Goal: Find specific page/section: Find specific page/section

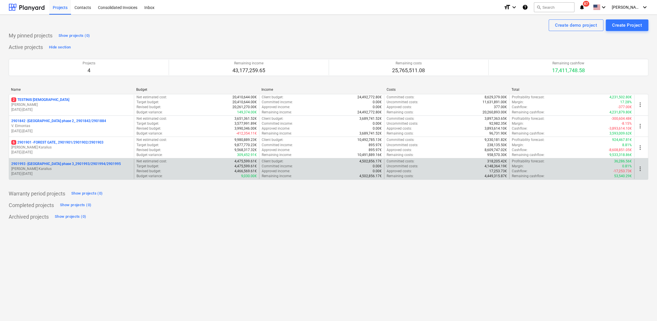
click at [65, 166] on p "2901993 - [GEOGRAPHIC_DATA] phase 3_2901993/2901994/2901995" at bounding box center [66, 163] width 110 height 5
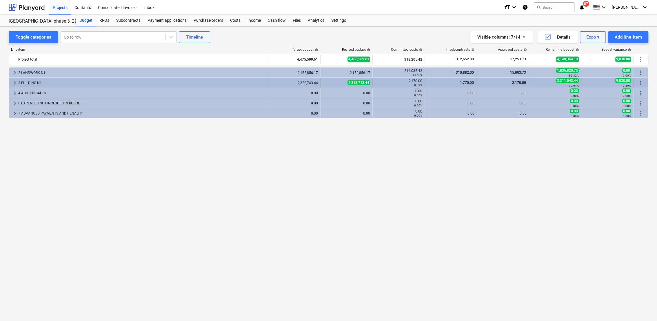
click at [14, 82] on span "keyboard_arrow_right" at bounding box center [14, 82] width 7 height 7
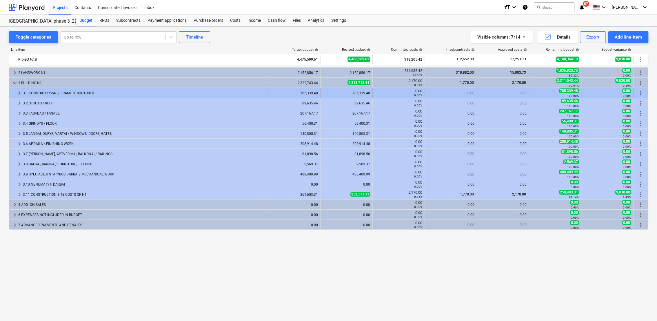
click at [17, 91] on span "keyboard_arrow_right" at bounding box center [19, 93] width 7 height 7
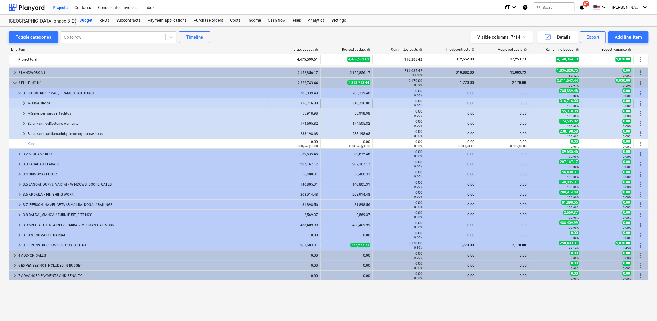
click at [23, 102] on span "keyboard_arrow_right" at bounding box center [24, 103] width 7 height 7
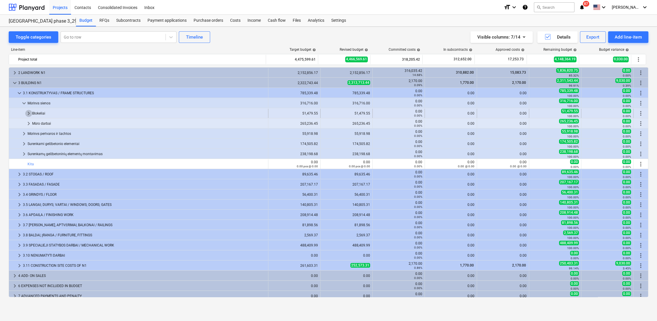
click at [29, 112] on span "keyboard_arrow_right" at bounding box center [28, 113] width 7 height 7
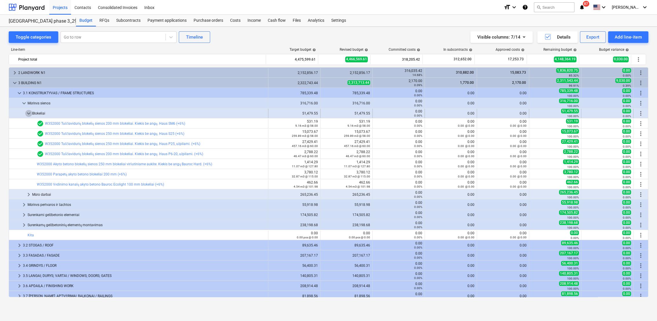
click at [29, 112] on span "keyboard_arrow_down" at bounding box center [28, 113] width 7 height 7
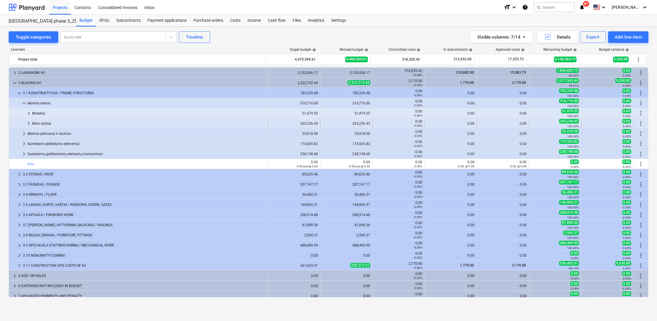
click at [28, 121] on span "keyboard_arrow_right" at bounding box center [28, 123] width 7 height 7
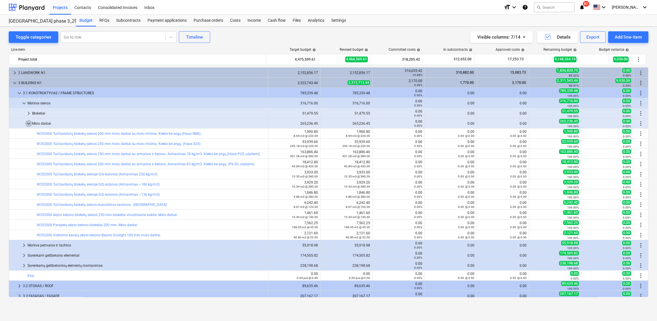
click at [28, 121] on span "keyboard_arrow_down" at bounding box center [28, 123] width 7 height 7
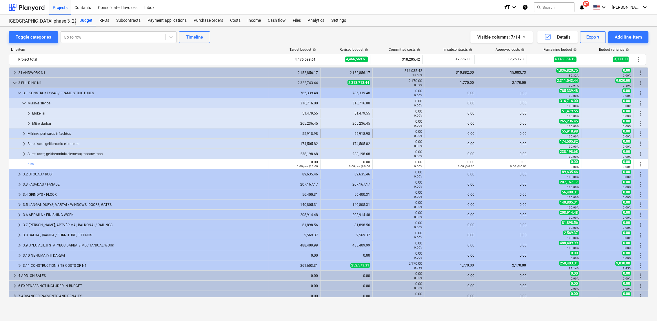
click at [25, 134] on span "keyboard_arrow_right" at bounding box center [24, 133] width 7 height 7
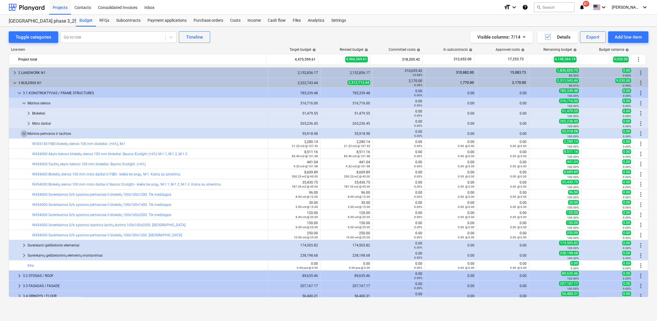
click at [25, 134] on span "keyboard_arrow_down" at bounding box center [24, 133] width 7 height 7
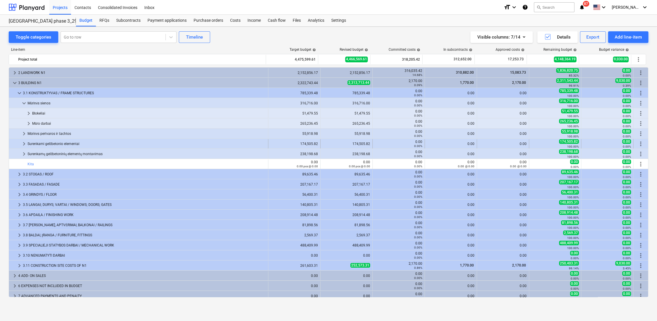
click at [25, 143] on span "keyboard_arrow_right" at bounding box center [24, 143] width 7 height 7
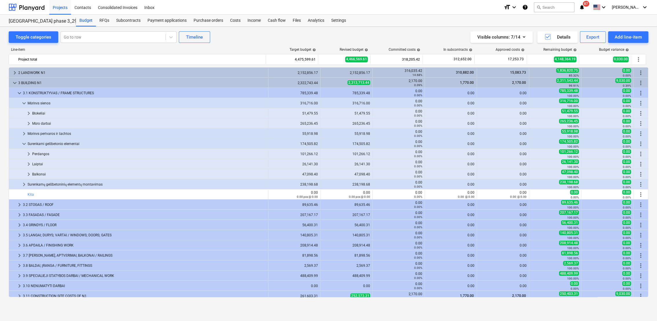
click at [25, 143] on span "keyboard_arrow_down" at bounding box center [24, 143] width 7 height 7
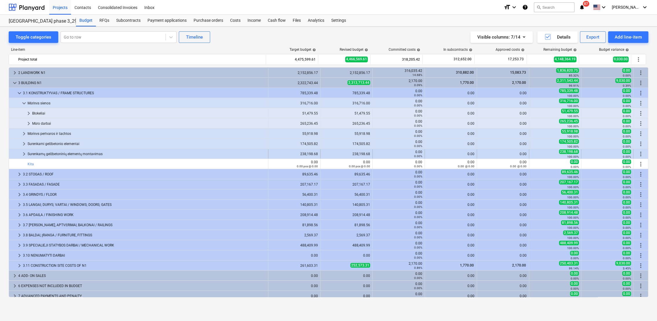
click at [21, 154] on span "keyboard_arrow_right" at bounding box center [24, 153] width 7 height 7
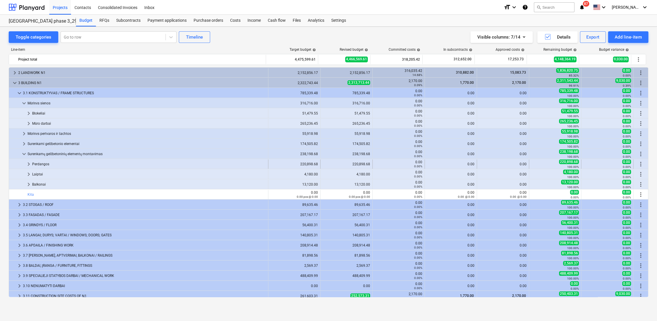
click at [25, 163] on span "keyboard_arrow_right" at bounding box center [28, 163] width 7 height 7
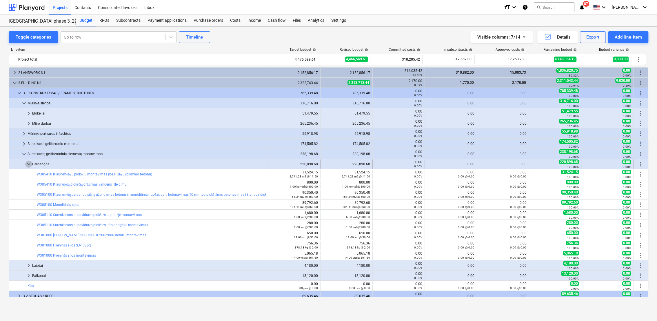
click at [27, 161] on span "keyboard_arrow_down" at bounding box center [28, 163] width 7 height 7
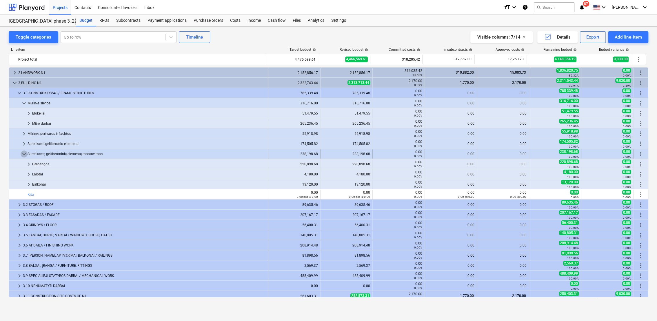
click at [21, 153] on span "keyboard_arrow_down" at bounding box center [24, 153] width 7 height 7
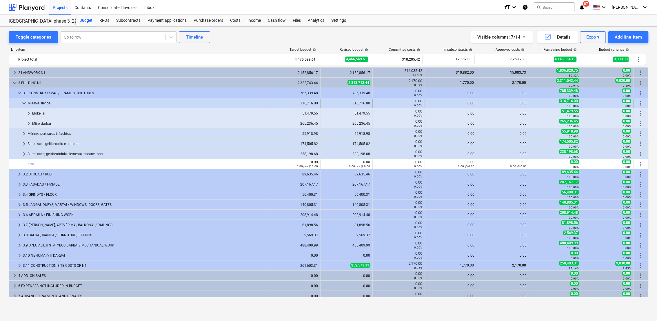
click at [21, 105] on span "keyboard_arrow_down" at bounding box center [24, 103] width 7 height 7
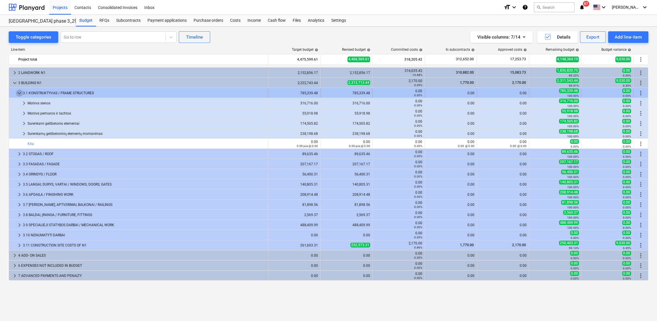
click at [18, 93] on span "keyboard_arrow_down" at bounding box center [19, 93] width 7 height 7
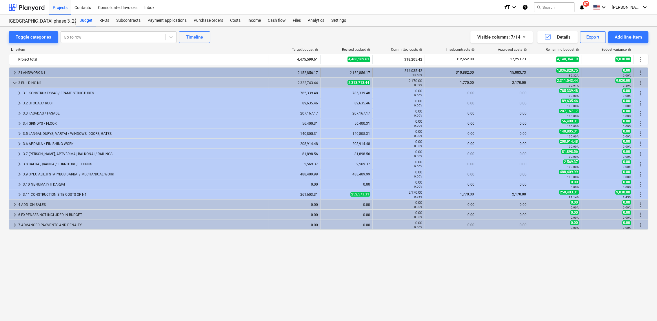
click at [16, 70] on span "keyboard_arrow_right" at bounding box center [14, 72] width 7 height 7
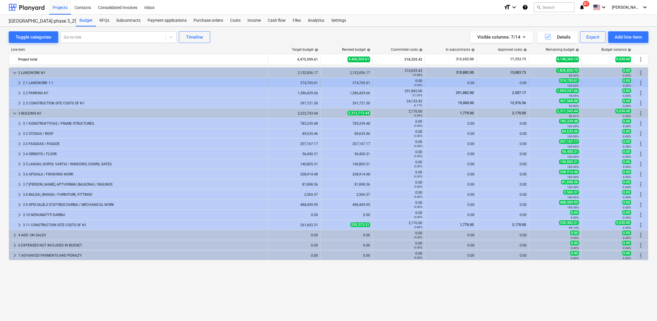
click at [17, 83] on span "keyboard_arrow_right" at bounding box center [19, 82] width 7 height 7
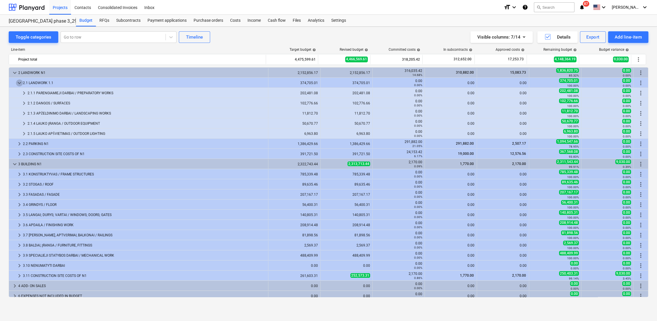
click at [17, 83] on span "keyboard_arrow_down" at bounding box center [19, 82] width 7 height 7
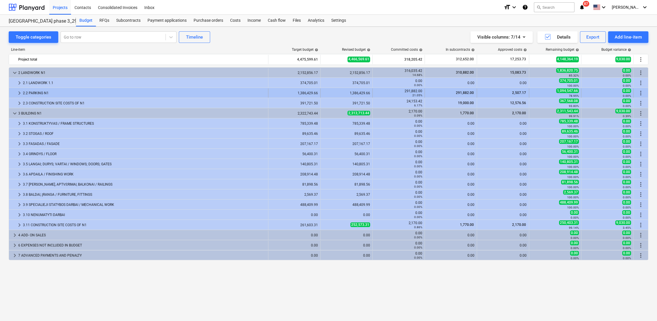
click at [19, 91] on span "keyboard_arrow_right" at bounding box center [19, 93] width 7 height 7
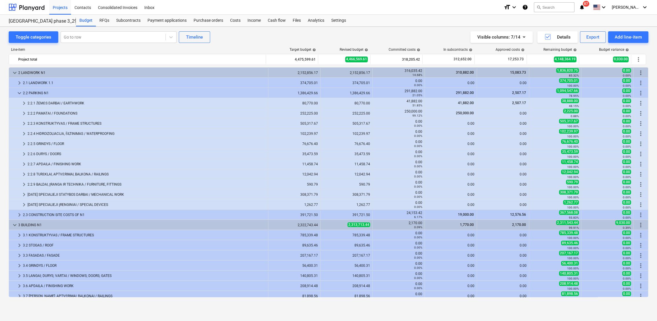
click at [19, 91] on span "keyboard_arrow_down" at bounding box center [19, 93] width 7 height 7
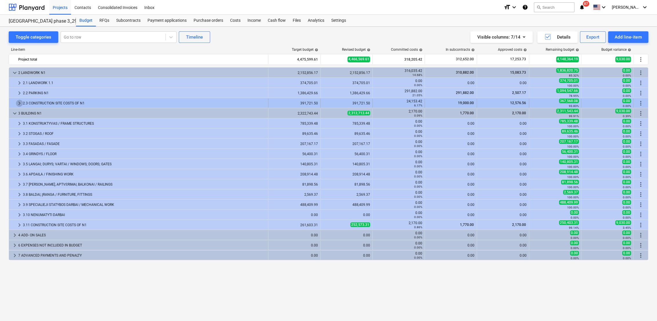
click at [18, 102] on span "keyboard_arrow_right" at bounding box center [19, 103] width 7 height 7
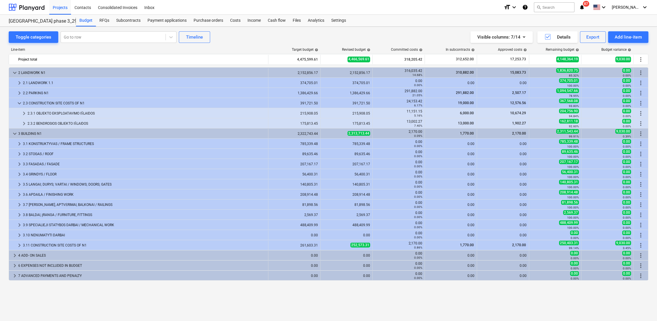
click at [18, 102] on span "keyboard_arrow_down" at bounding box center [19, 103] width 7 height 7
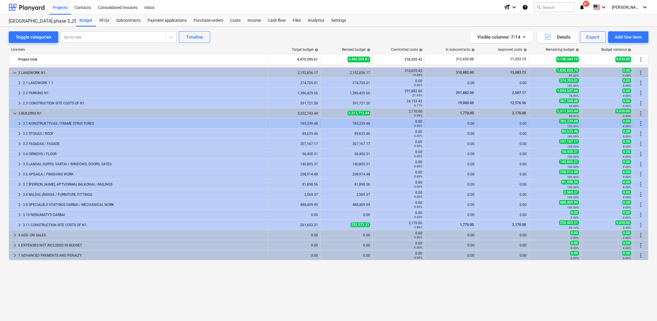
click at [18, 123] on span "keyboard_arrow_right" at bounding box center [19, 123] width 7 height 7
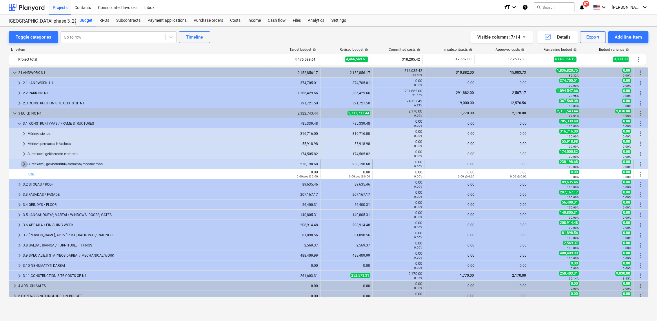
click at [23, 165] on span "keyboard_arrow_right" at bounding box center [24, 163] width 7 height 7
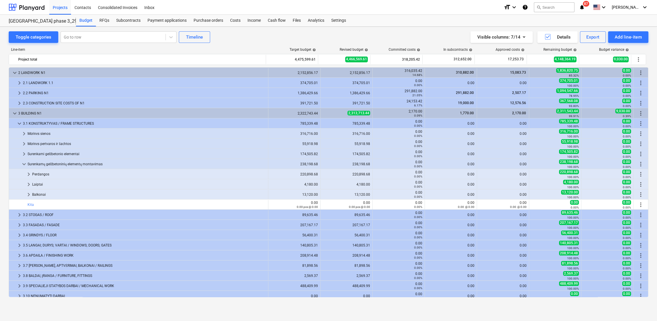
click at [23, 165] on span "keyboard_arrow_down" at bounding box center [24, 163] width 7 height 7
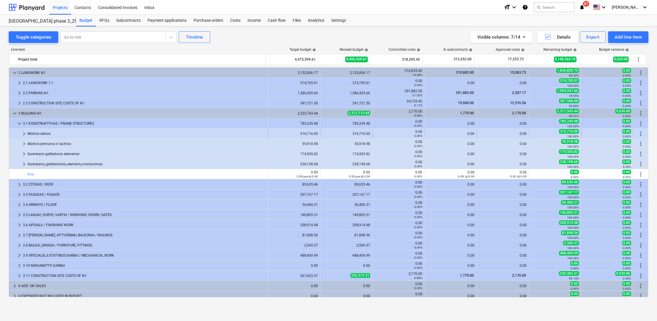
click at [23, 133] on span "keyboard_arrow_right" at bounding box center [24, 133] width 7 height 7
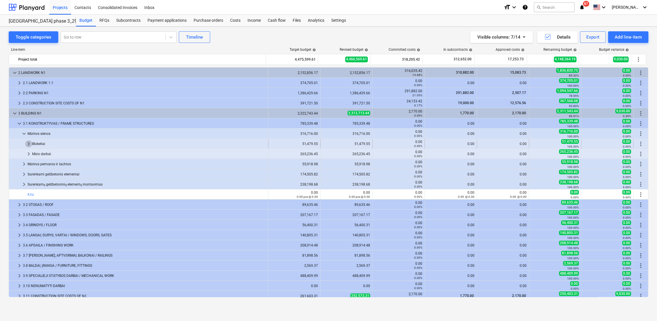
click at [28, 143] on span "keyboard_arrow_right" at bounding box center [28, 143] width 7 height 7
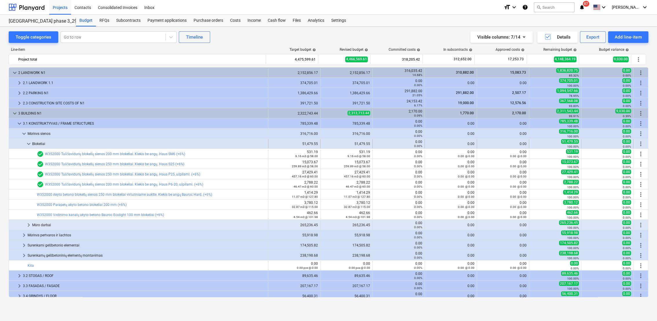
click at [28, 141] on span "keyboard_arrow_down" at bounding box center [28, 143] width 7 height 7
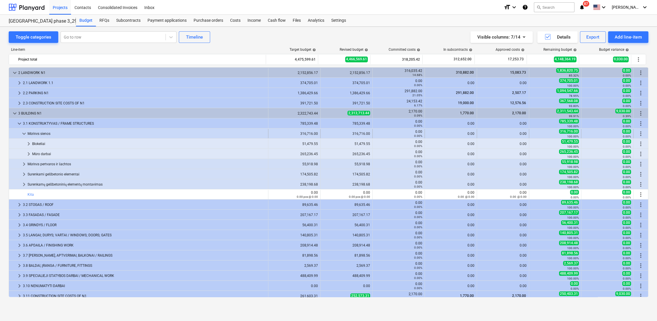
click at [22, 132] on span "keyboard_arrow_down" at bounding box center [24, 133] width 7 height 7
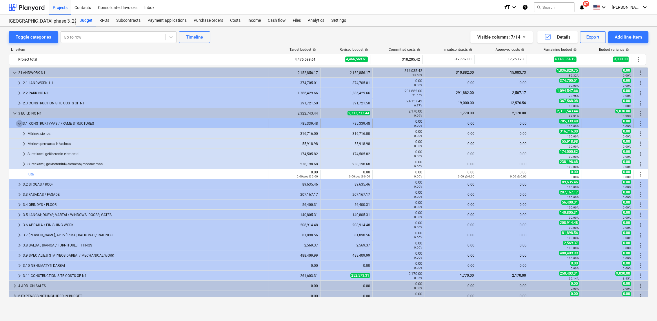
click at [19, 125] on span "keyboard_arrow_down" at bounding box center [19, 123] width 7 height 7
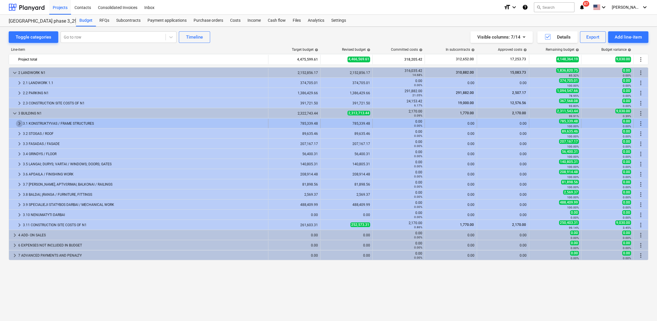
click at [19, 123] on span "keyboard_arrow_right" at bounding box center [19, 123] width 7 height 7
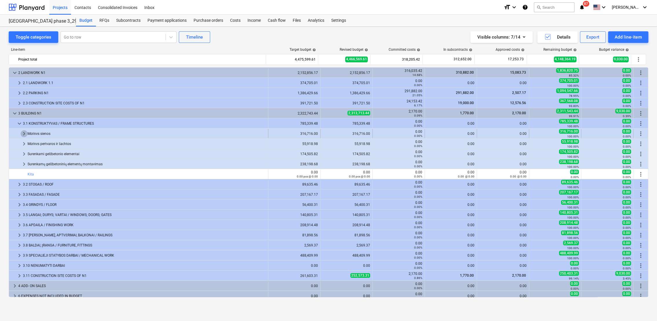
click at [24, 133] on span "keyboard_arrow_right" at bounding box center [24, 133] width 7 height 7
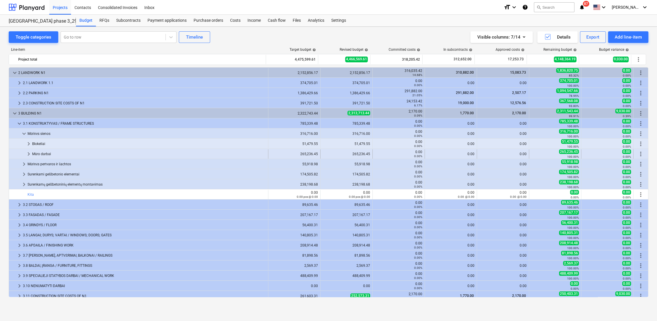
click at [27, 153] on span "keyboard_arrow_right" at bounding box center [28, 153] width 7 height 7
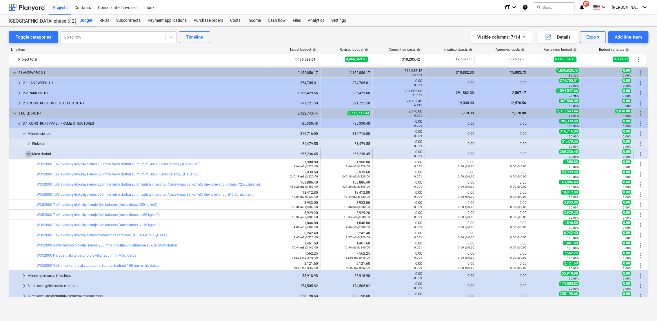
click at [28, 154] on span "keyboard_arrow_down" at bounding box center [28, 153] width 7 height 7
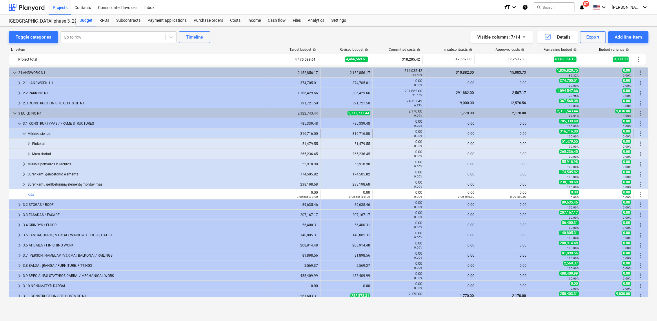
click at [24, 134] on span "keyboard_arrow_down" at bounding box center [24, 133] width 7 height 7
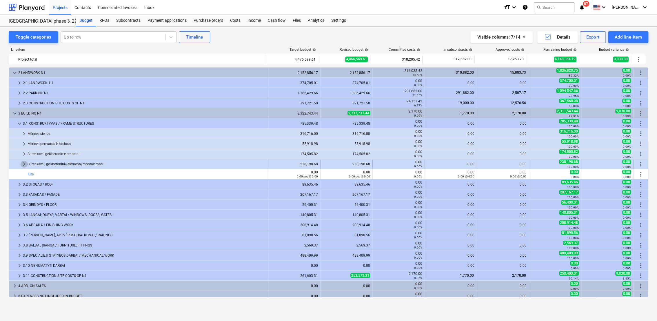
click at [24, 162] on span "keyboard_arrow_right" at bounding box center [24, 163] width 7 height 7
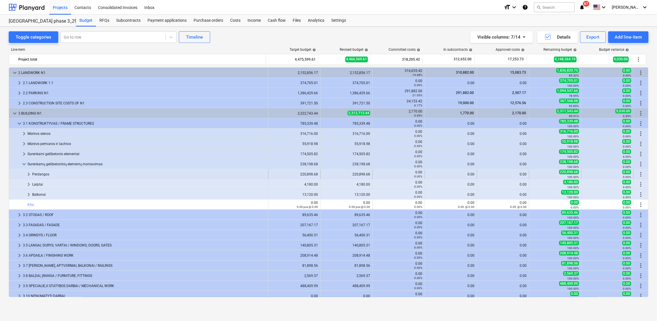
click at [28, 174] on span "keyboard_arrow_right" at bounding box center [28, 174] width 7 height 7
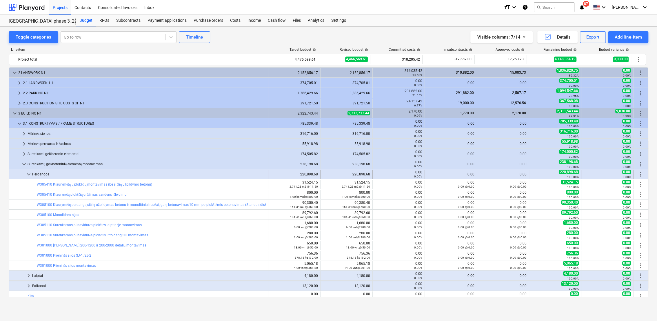
click at [30, 171] on span "keyboard_arrow_down" at bounding box center [28, 174] width 7 height 7
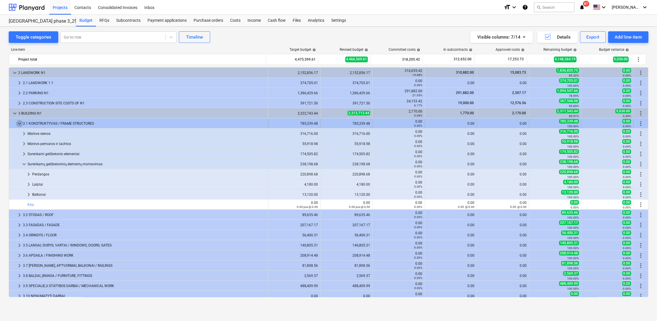
click at [18, 121] on span "keyboard_arrow_down" at bounding box center [19, 123] width 7 height 7
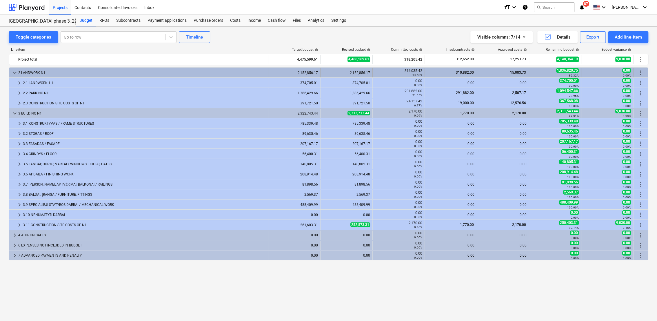
click at [15, 74] on span "keyboard_arrow_down" at bounding box center [14, 72] width 7 height 7
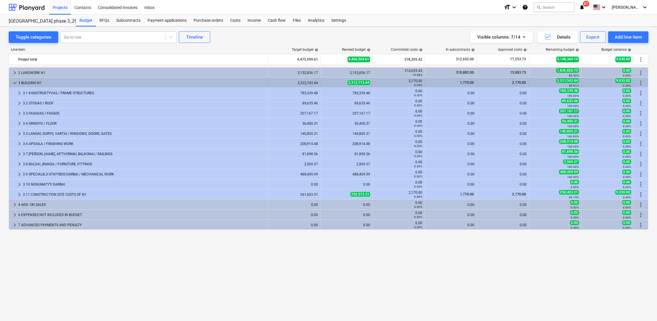
click at [15, 83] on span "keyboard_arrow_down" at bounding box center [14, 82] width 7 height 7
